Goal: Information Seeking & Learning: Learn about a topic

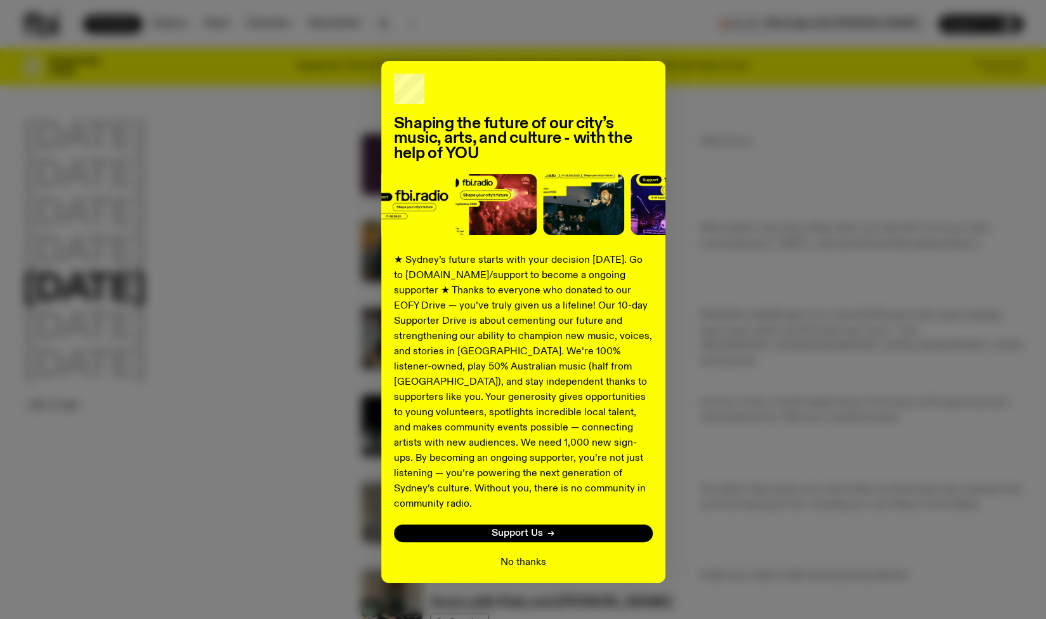
click at [530, 555] on button "No thanks" at bounding box center [524, 562] width 46 height 15
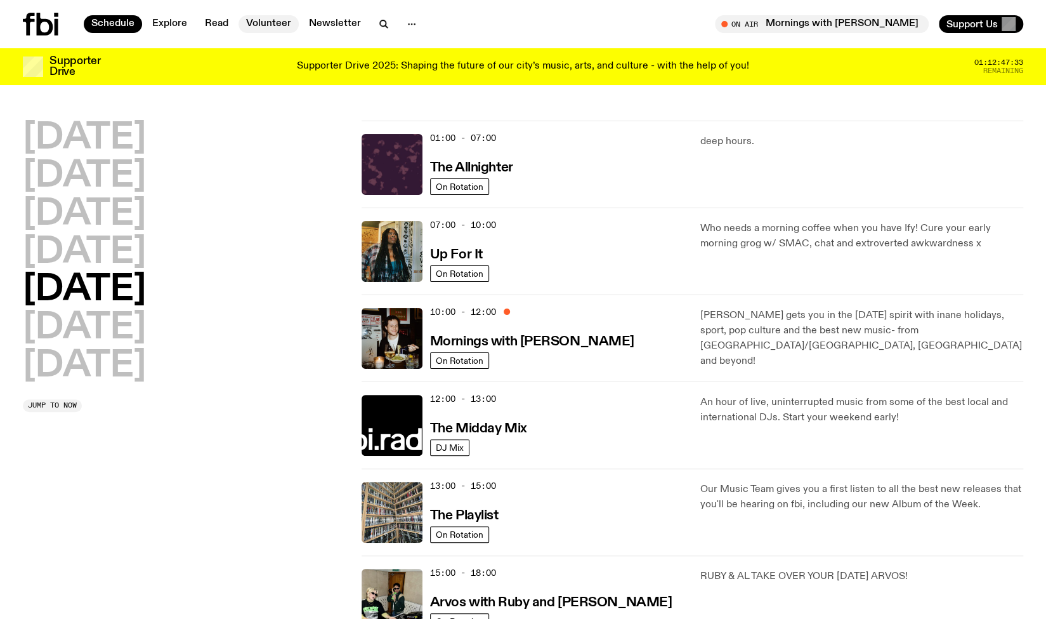
click at [267, 19] on link "Volunteer" at bounding box center [269, 24] width 60 height 18
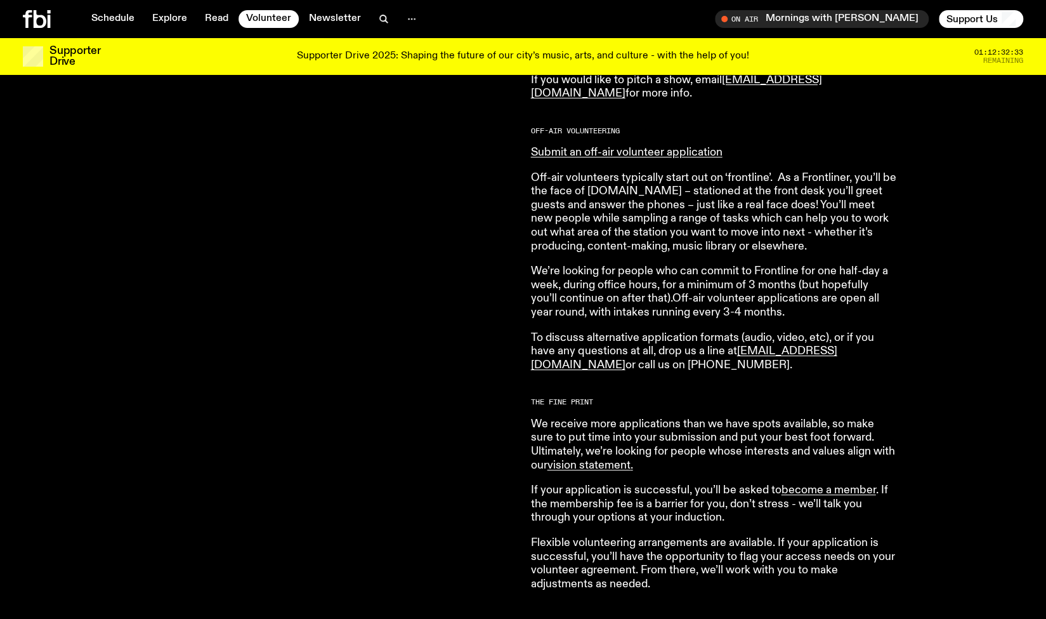
scroll to position [809, 0]
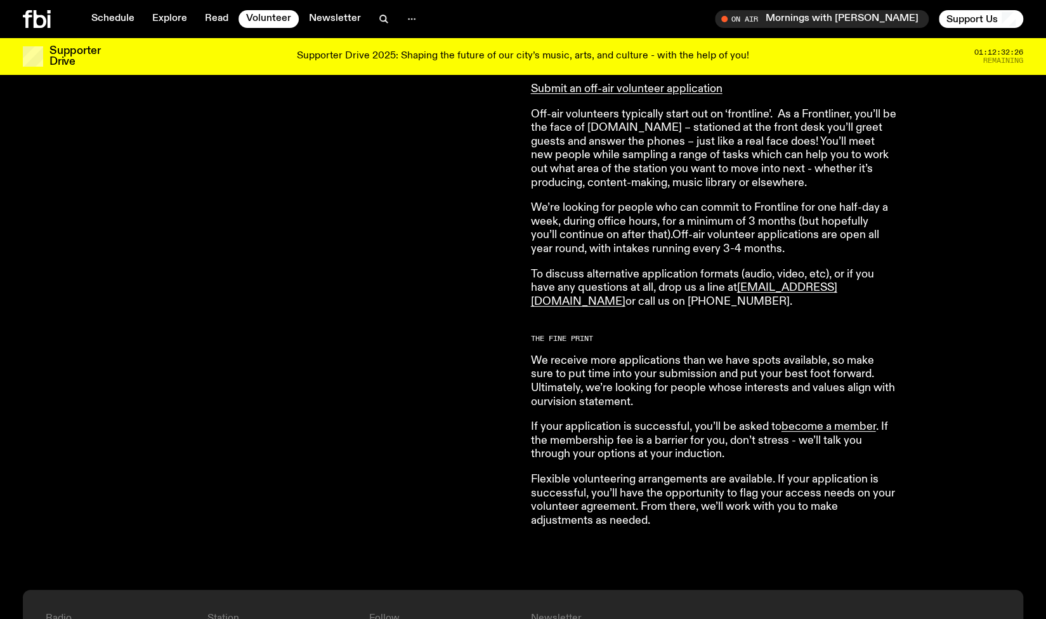
click at [579, 398] on link "vision statement ." at bounding box center [591, 401] width 86 height 11
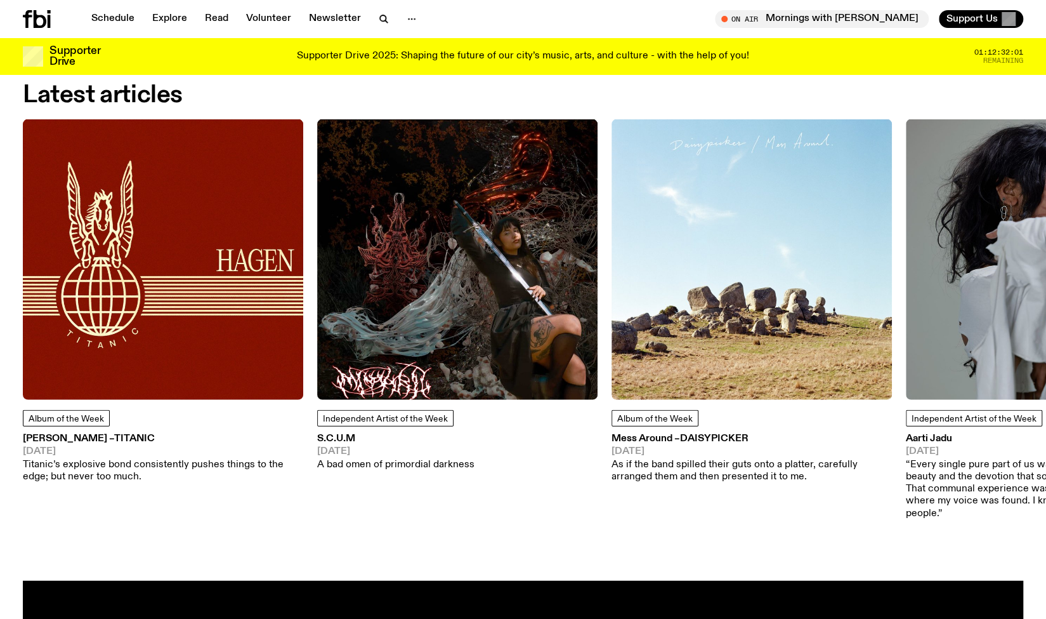
scroll to position [1704, 0]
